Goal: Book appointment/travel/reservation

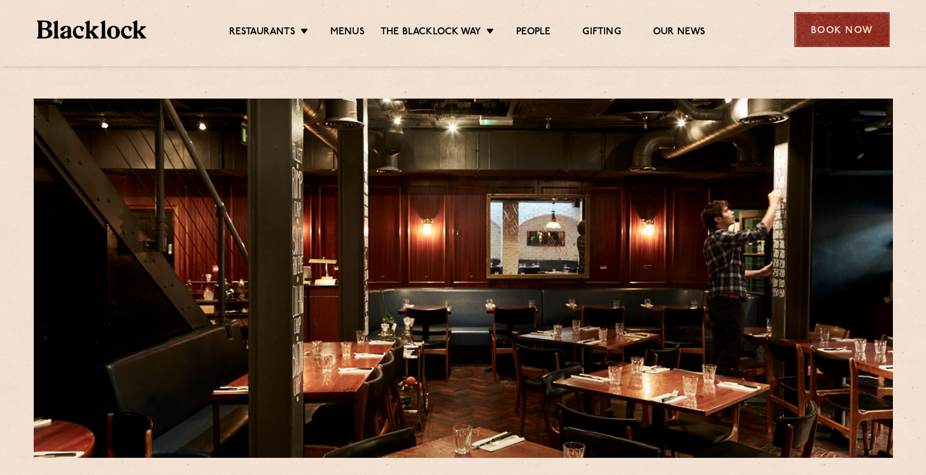
click at [825, 35] on div "Book Now" at bounding box center [841, 29] width 95 height 35
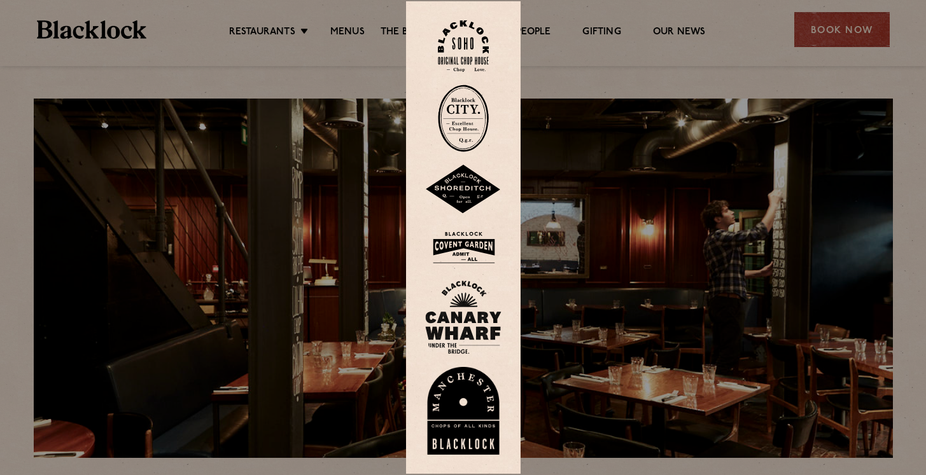
click at [475, 43] on img at bounding box center [463, 46] width 51 height 52
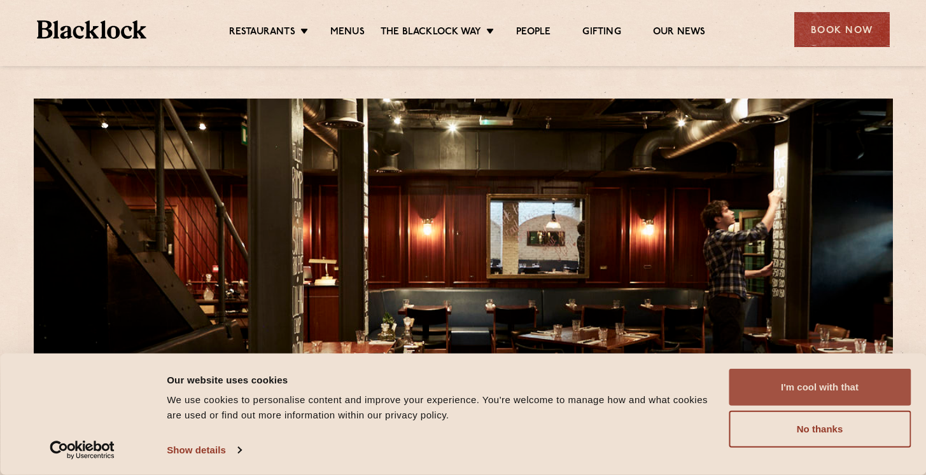
click at [833, 379] on button "I'm cool with that" at bounding box center [820, 387] width 182 height 37
